Goal: Communication & Community: Ask a question

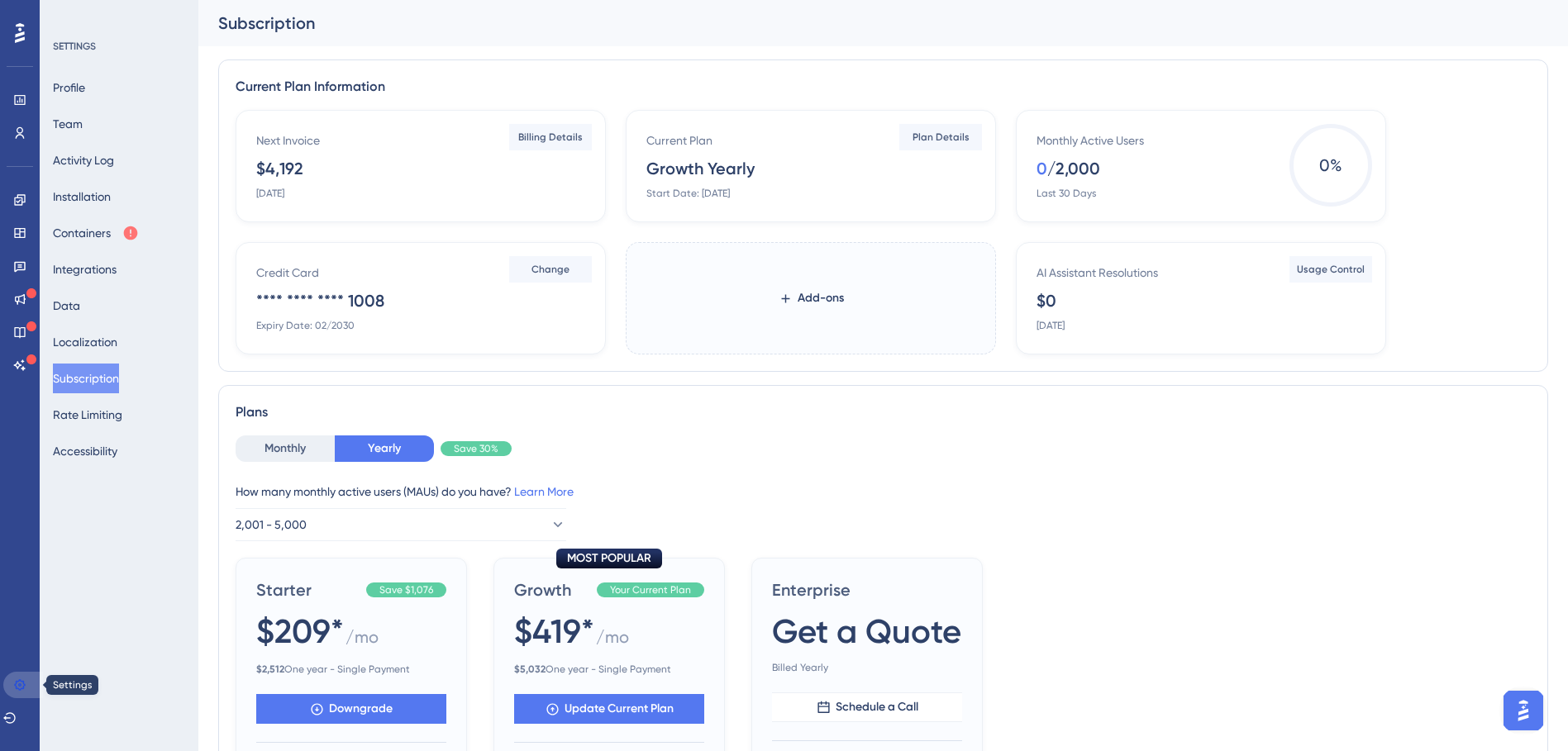
click at [24, 682] on icon at bounding box center [19, 684] width 11 height 11
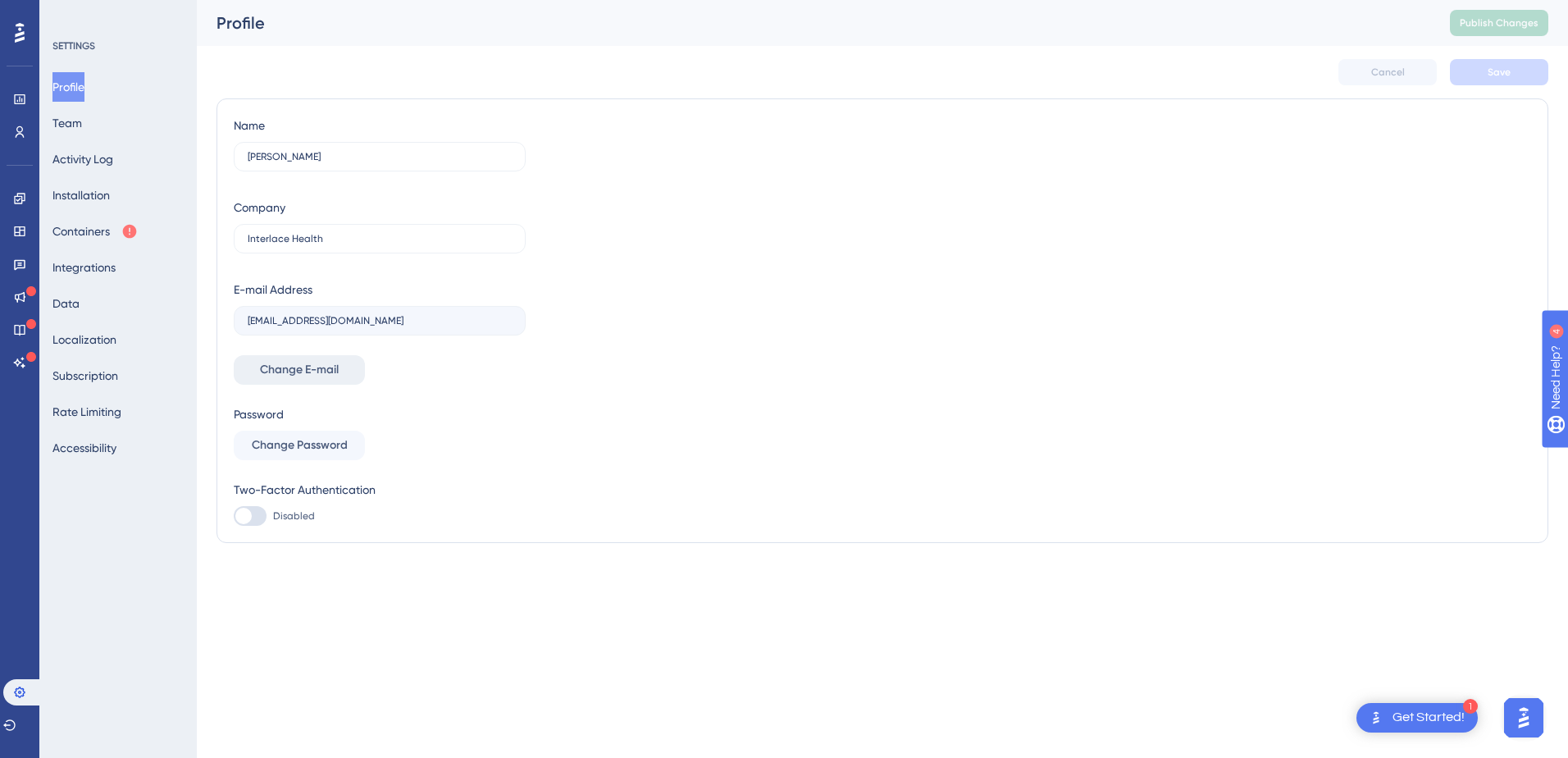
click at [282, 364] on span "Change E-mail" at bounding box center [299, 370] width 79 height 20
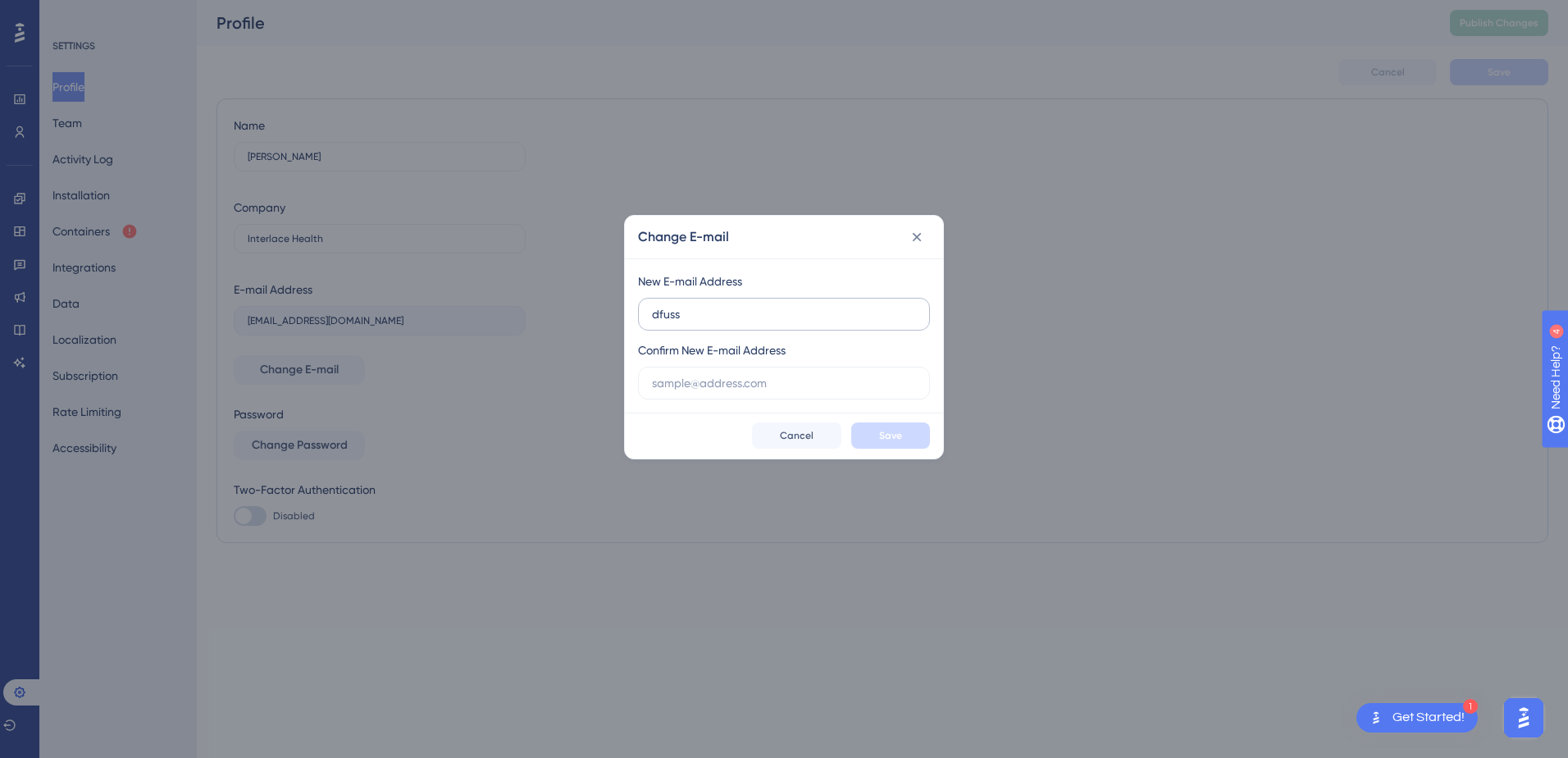
type input "[EMAIL_ADDRESS][DOMAIN_NAME]"
click at [907, 434] on button "Save" at bounding box center [891, 435] width 79 height 27
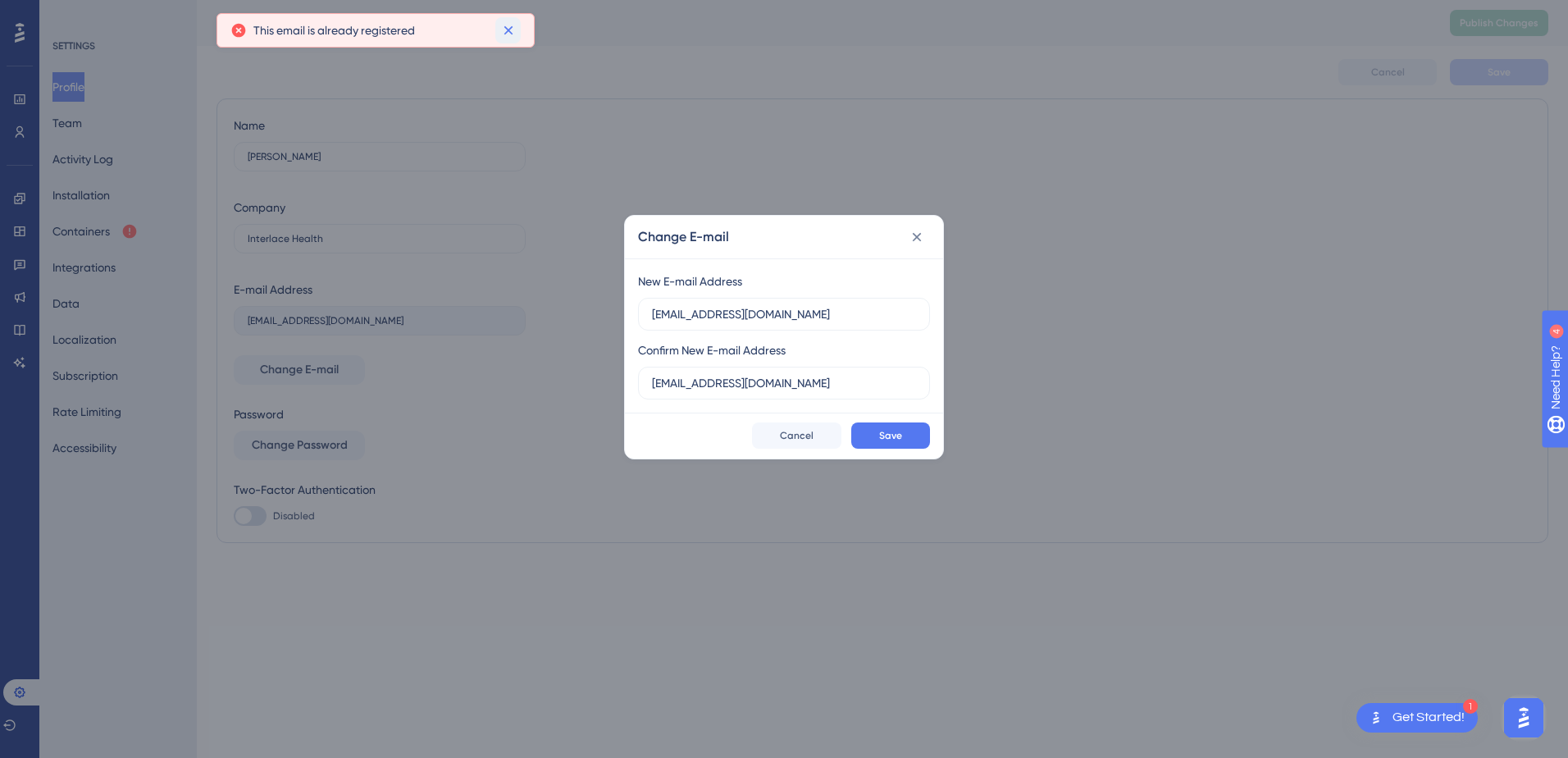
click at [503, 35] on icon at bounding box center [508, 30] width 17 height 17
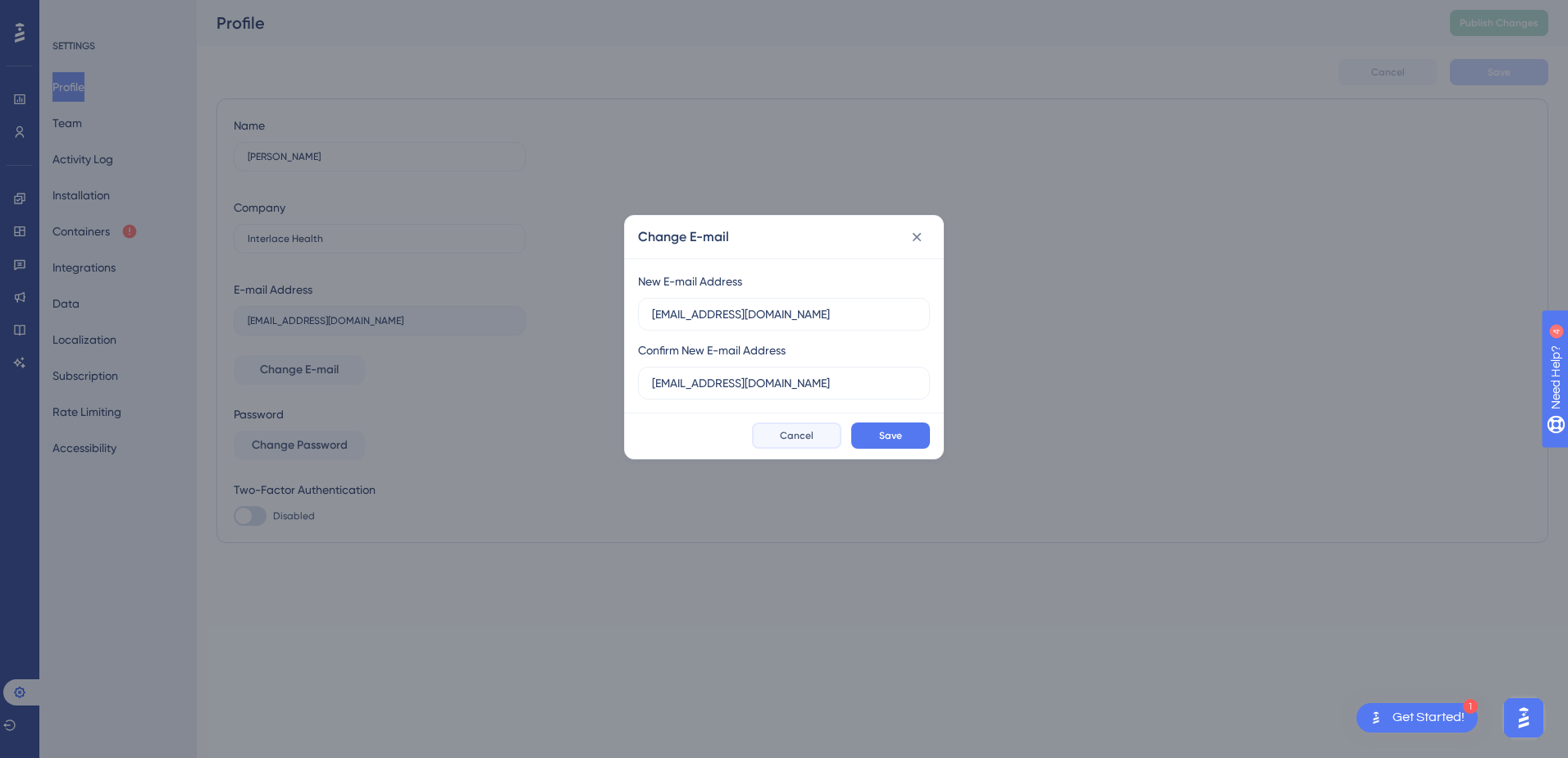
click at [811, 426] on button "Cancel" at bounding box center [796, 435] width 90 height 27
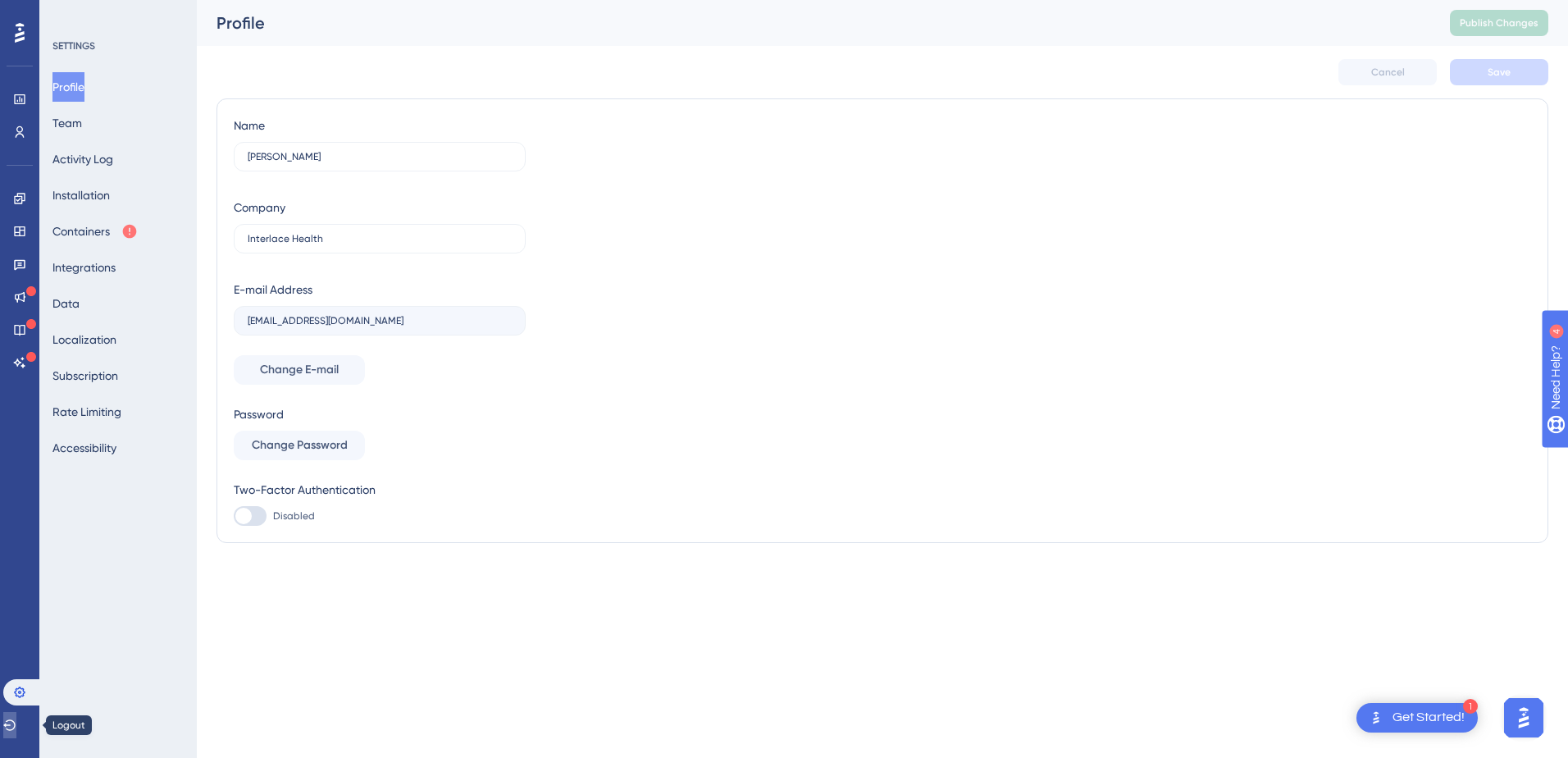
click at [17, 732] on button at bounding box center [9, 724] width 13 height 27
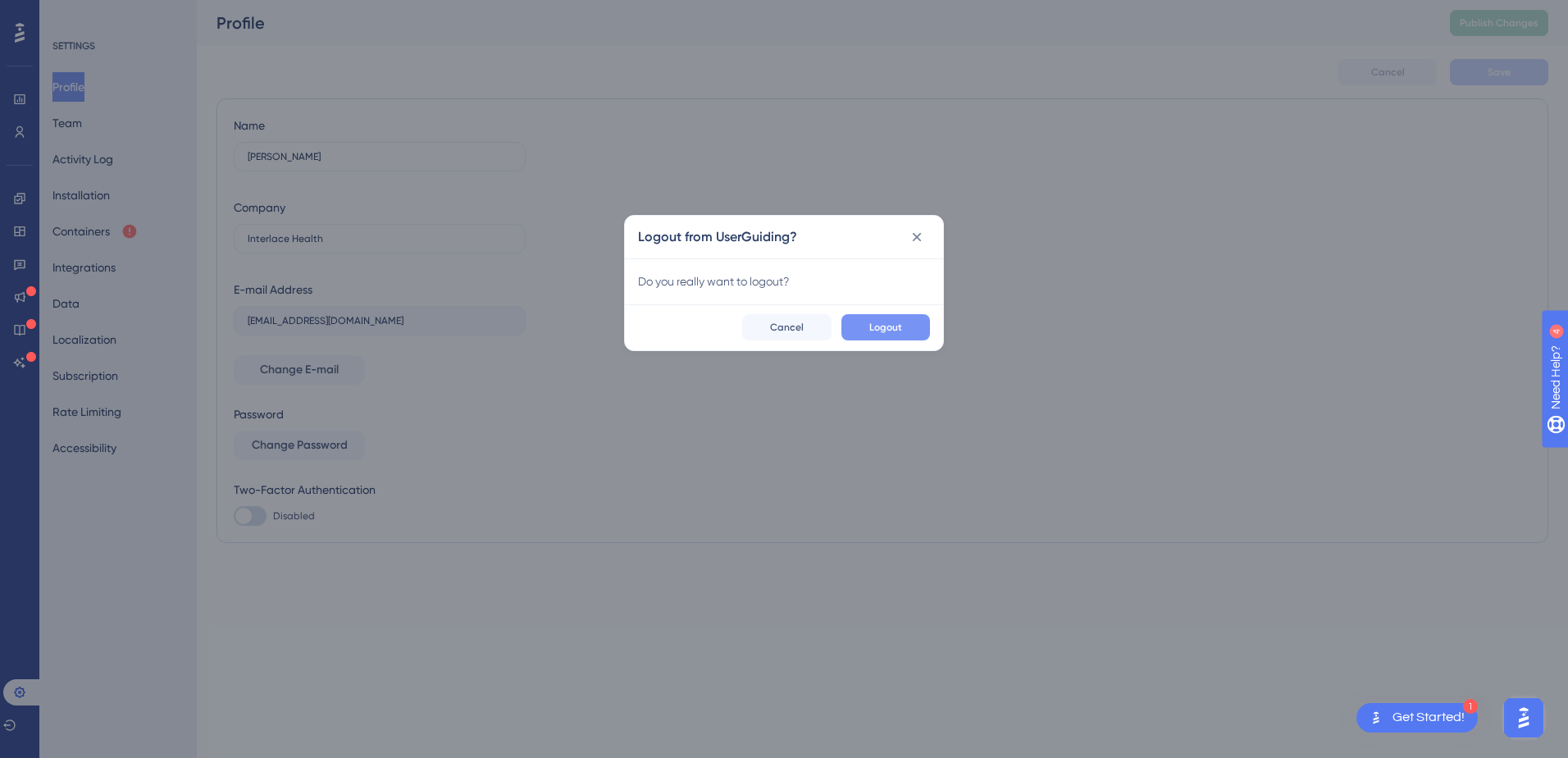
click at [898, 318] on button "Logout" at bounding box center [886, 327] width 89 height 27
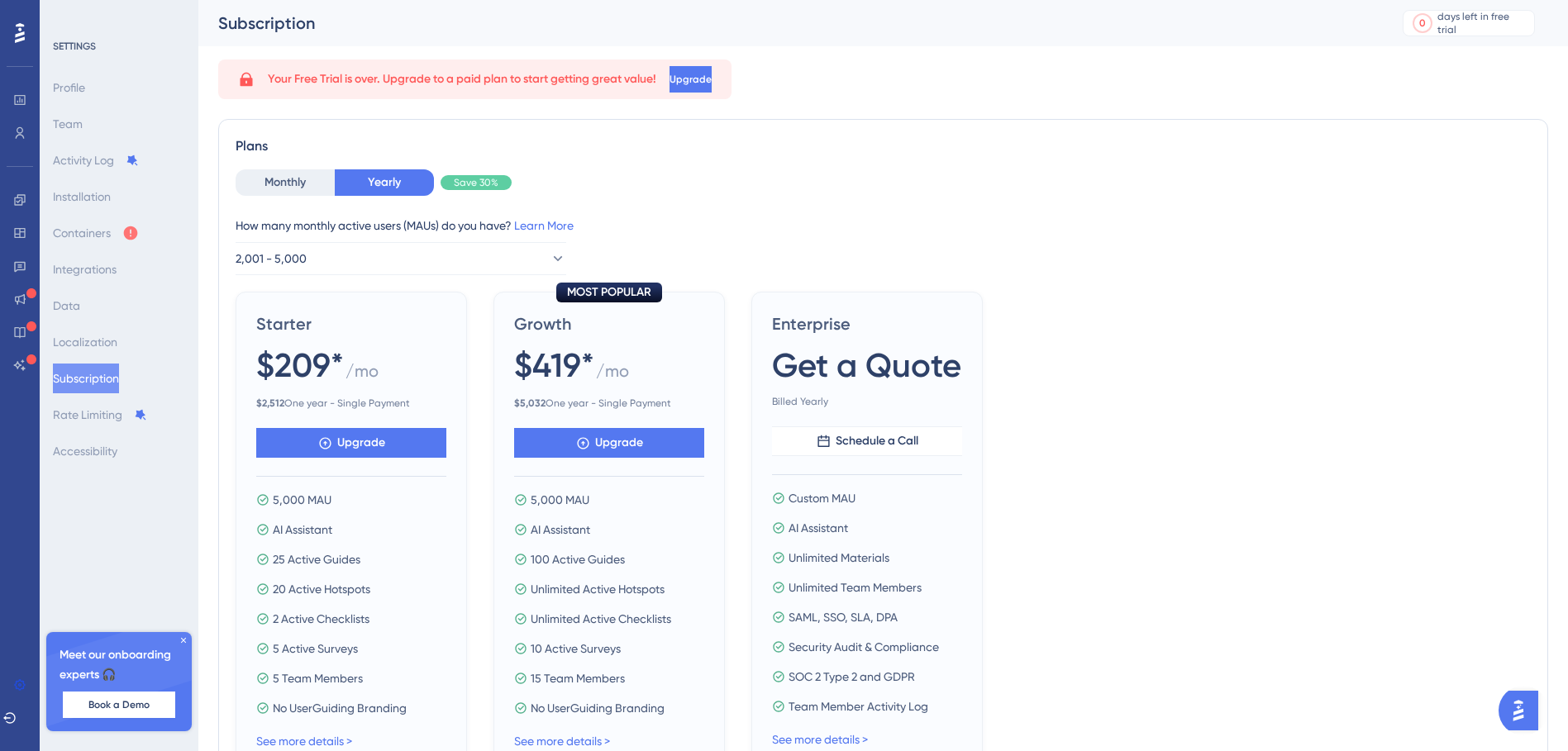
click at [1522, 713] on img "Open AI Assistant Launcher" at bounding box center [1518, 711] width 30 height 30
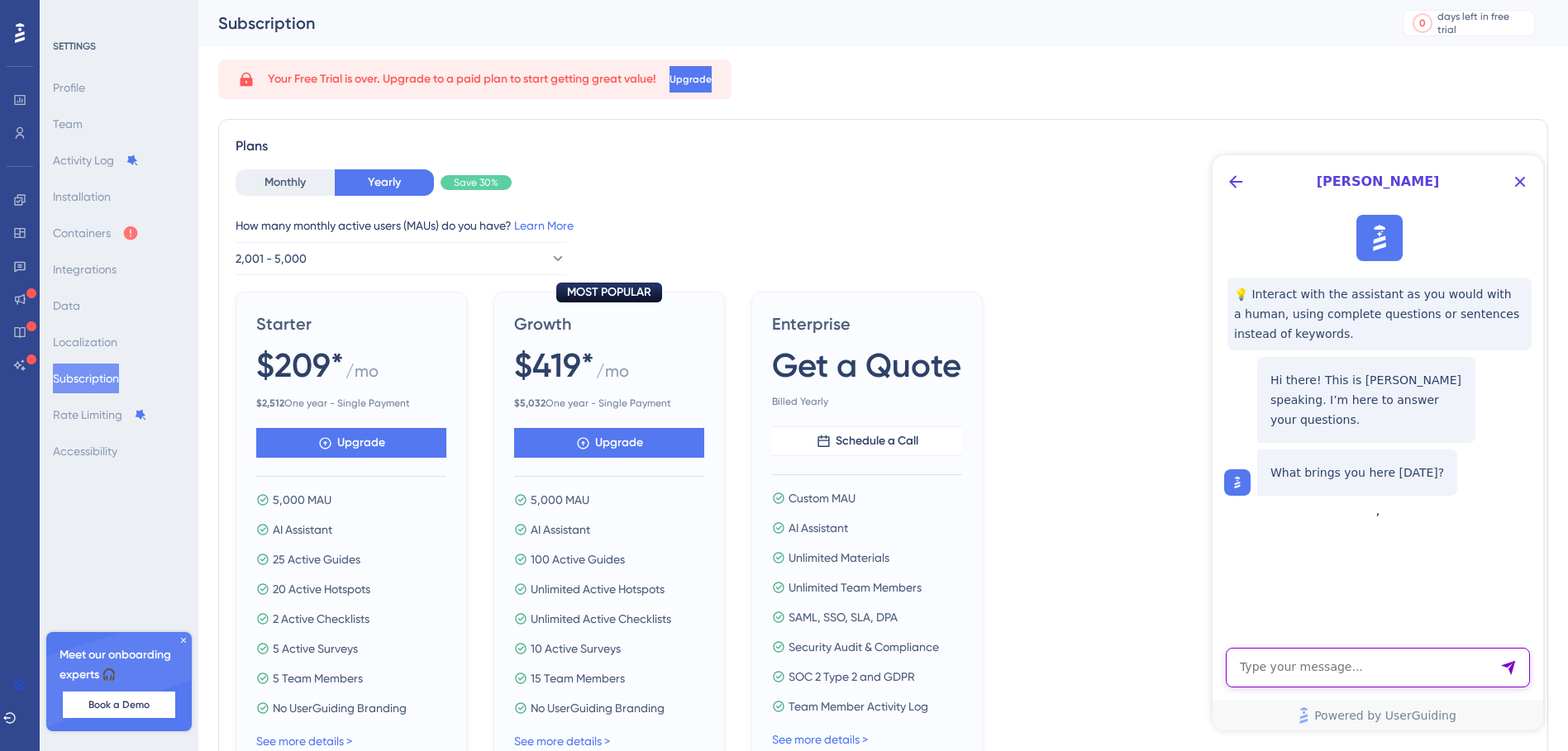
click at [1329, 671] on textarea "AI Assistant Text Input" at bounding box center [1377, 668] width 304 height 40
type textarea "I need technical support"
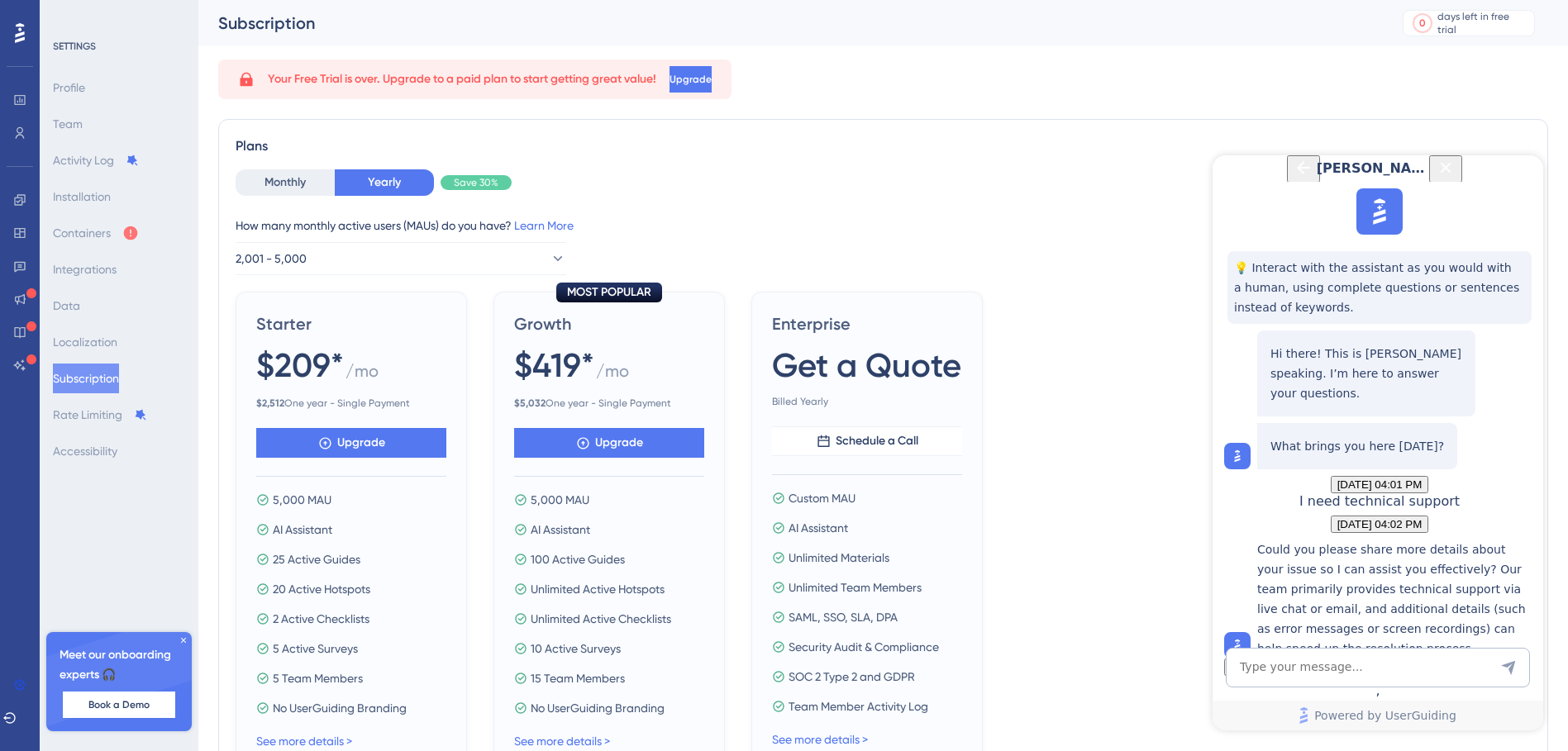
scroll to position [165, 0]
click at [1300, 678] on textarea "AI Assistant Text Input" at bounding box center [1377, 668] width 304 height 40
type textarea "I need my trial user removed so that I can be moved into a paid subscription"
click at [1300, 665] on textarea "AI Assistant Text Input" at bounding box center [1377, 668] width 304 height 40
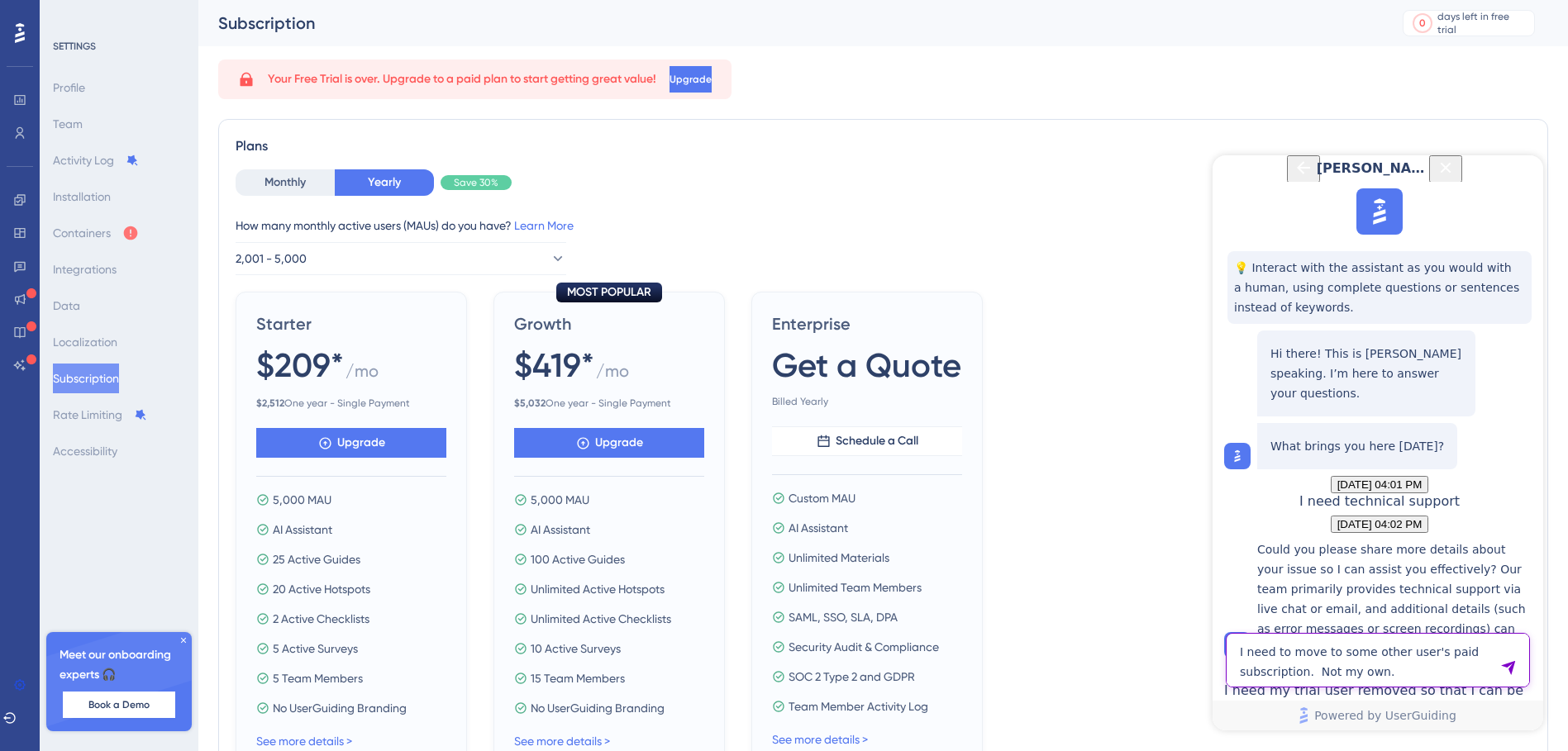
type textarea "I need to move to some other user's paid subscription. Not my own."
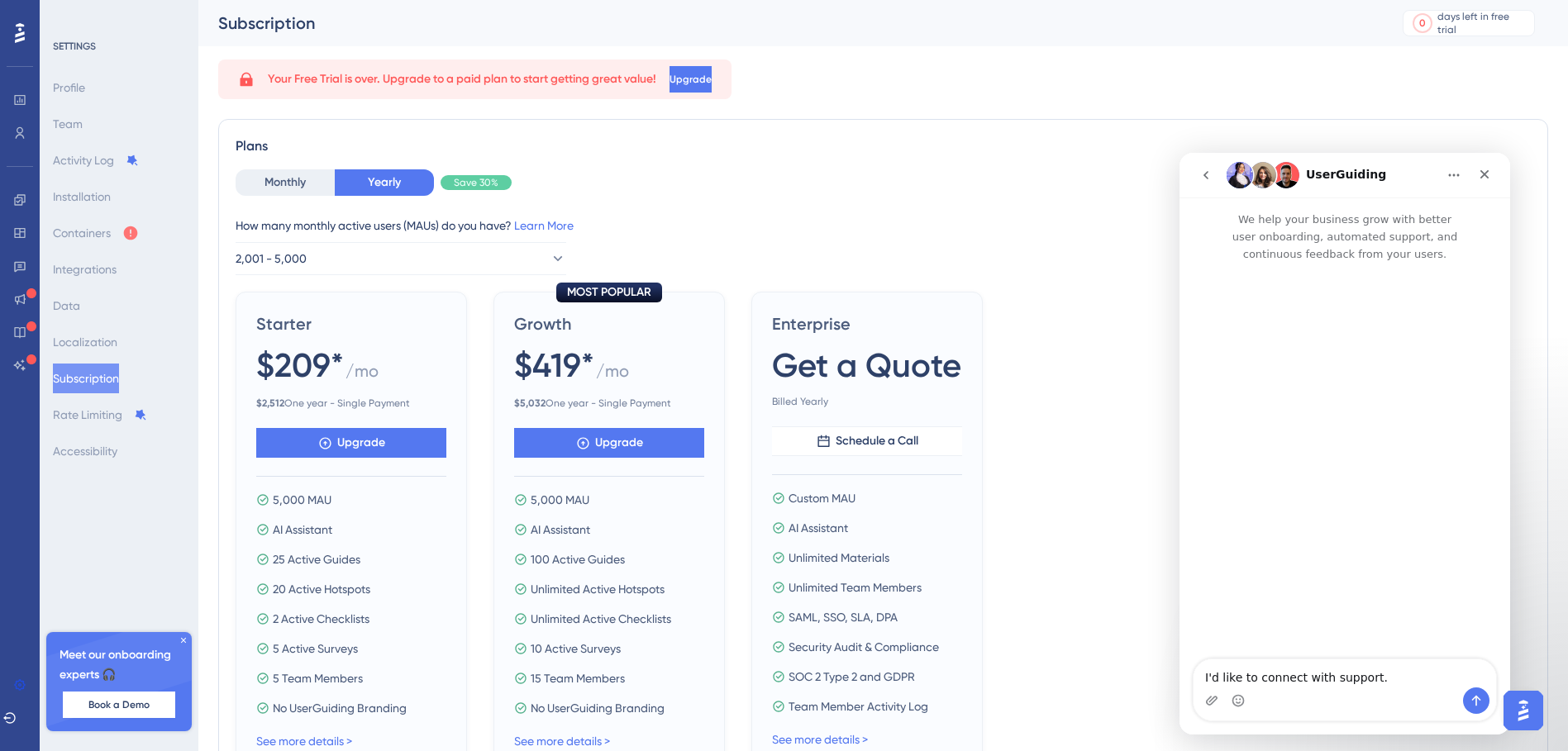
scroll to position [0, 0]
click at [1477, 698] on icon "Send a message…" at bounding box center [1476, 700] width 13 height 13
